Goal: Information Seeking & Learning: Learn about a topic

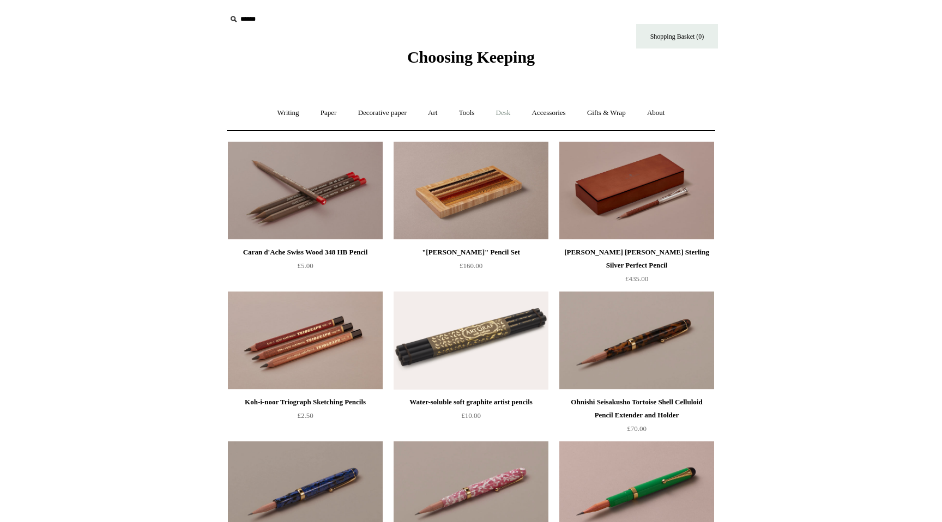
click at [510, 113] on link "Desk +" at bounding box center [503, 113] width 34 height 29
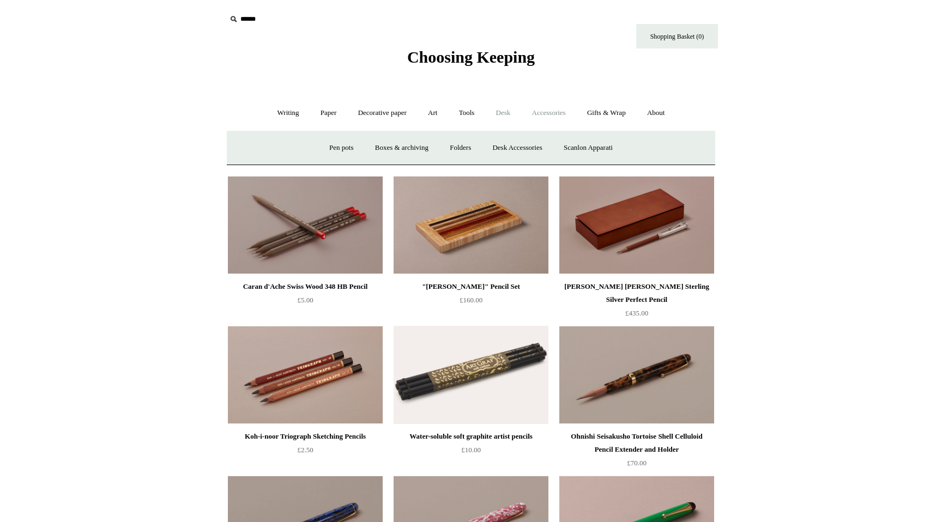
click at [542, 114] on link "Accessories +" at bounding box center [548, 113] width 53 height 29
click at [556, 143] on link "Books" at bounding box center [556, 148] width 38 height 29
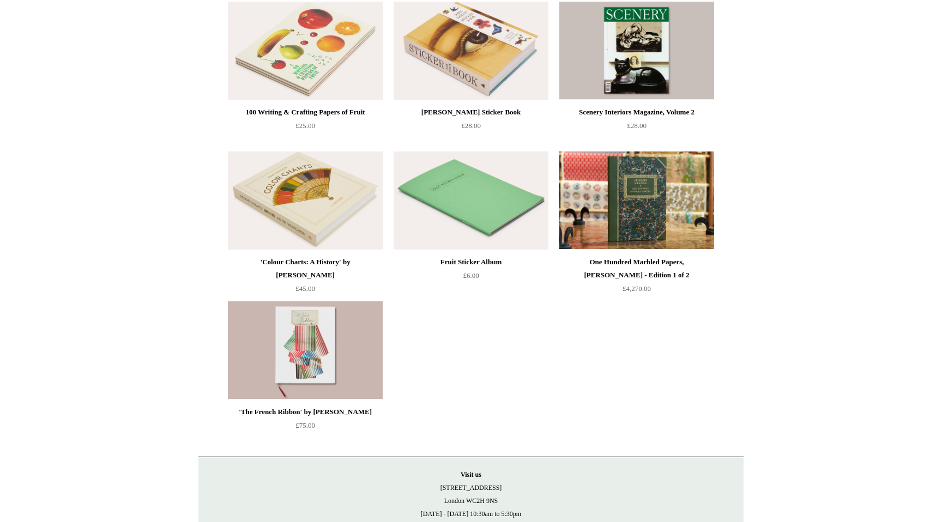
scroll to position [164, 0]
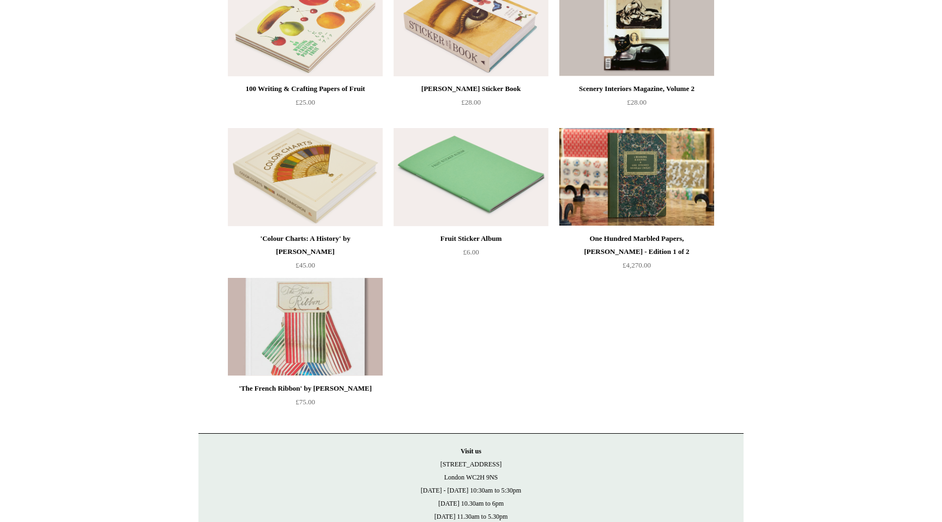
click at [312, 328] on img at bounding box center [305, 327] width 155 height 98
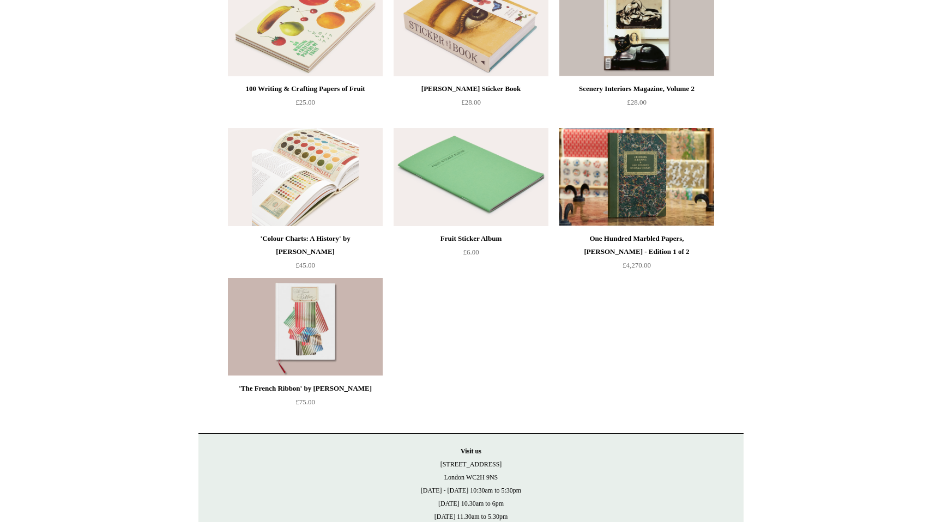
click at [328, 206] on img at bounding box center [305, 177] width 155 height 98
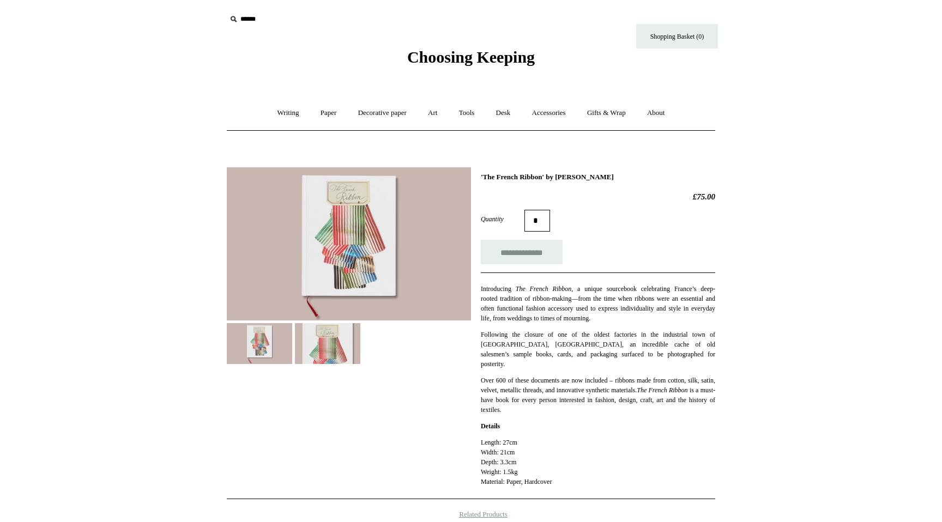
click at [485, 176] on h1 "'The French Ribbon' by Suzanne Slesin" at bounding box center [598, 177] width 235 height 9
drag, startPoint x: 485, startPoint y: 176, endPoint x: 642, endPoint y: 175, distance: 156.5
click at [642, 176] on h1 "'The French Ribbon' by Suzanne Slesin" at bounding box center [598, 177] width 235 height 9
copy div "The French Ribbon' by Suzanne Slesin"
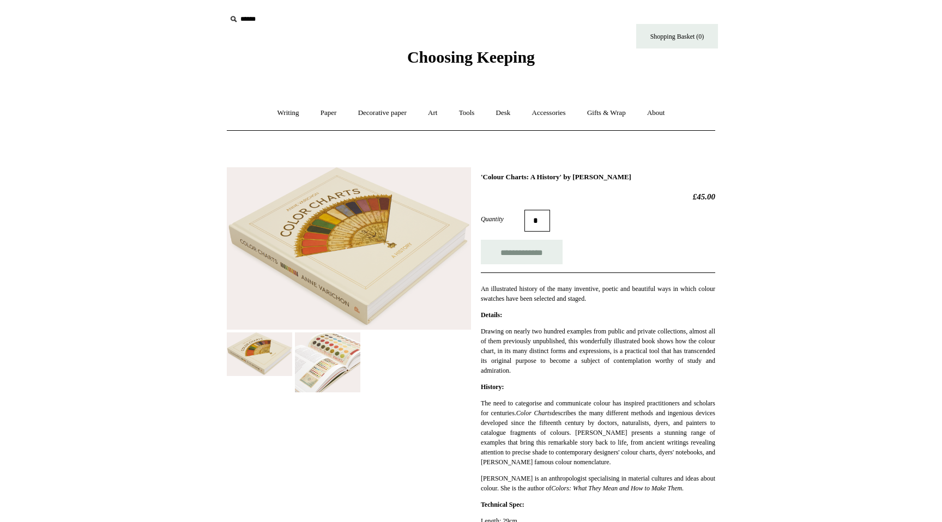
click at [305, 360] on img at bounding box center [327, 363] width 65 height 60
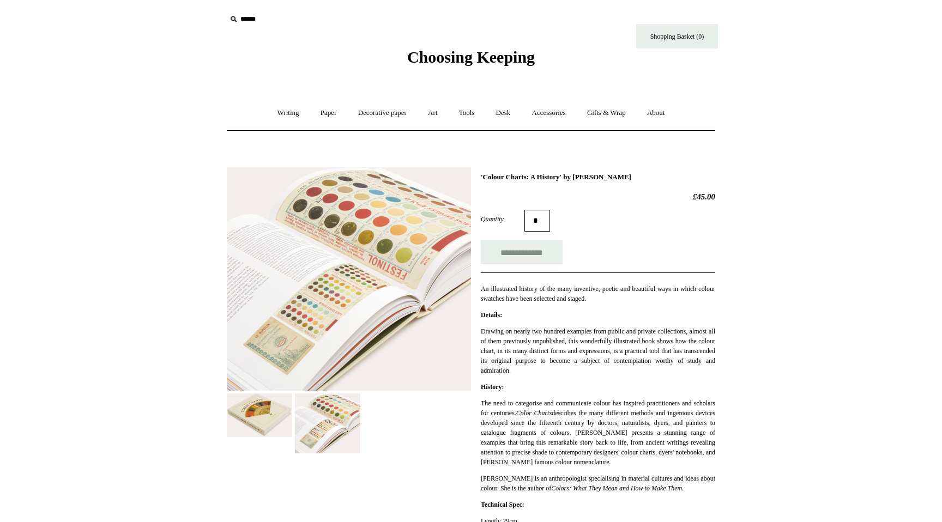
click at [514, 173] on h1 "'Colour Charts: A History' by Anne Varichon" at bounding box center [598, 177] width 235 height 9
copy div "'Colour Charts: A History' by Anne Varichon"
